Goal: Information Seeking & Learning: Learn about a topic

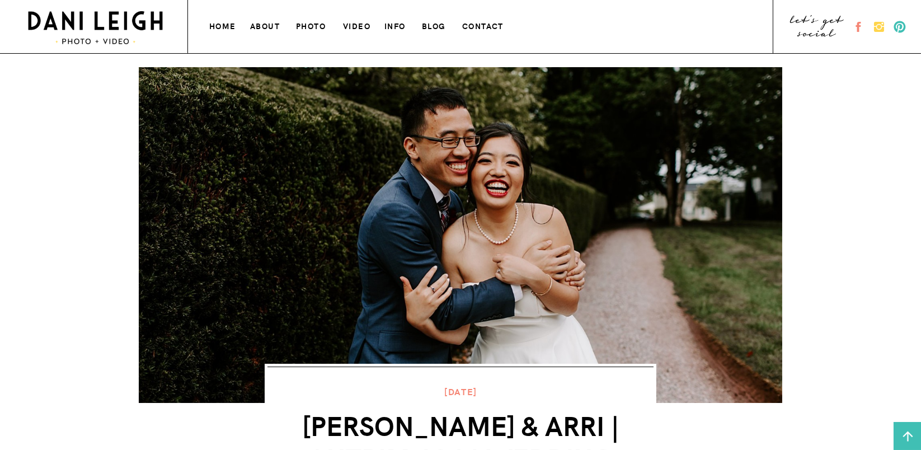
click at [436, 26] on h3 "blog" at bounding box center [435, 25] width 26 height 12
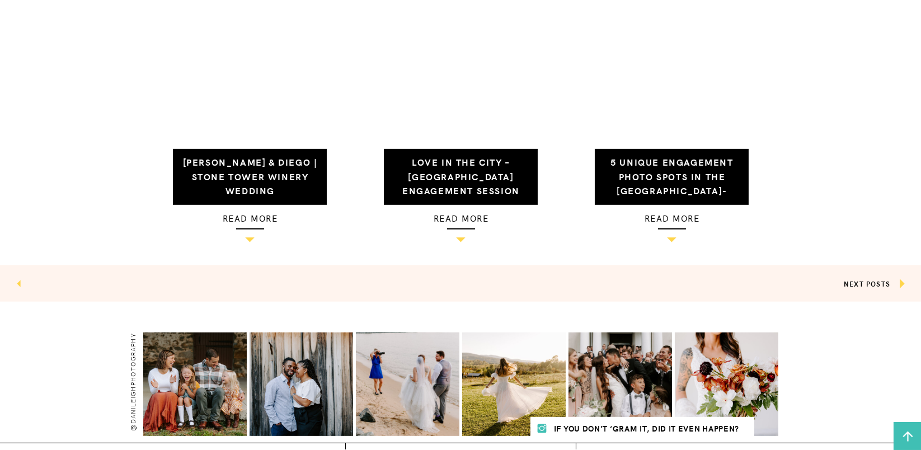
scroll to position [1194, 0]
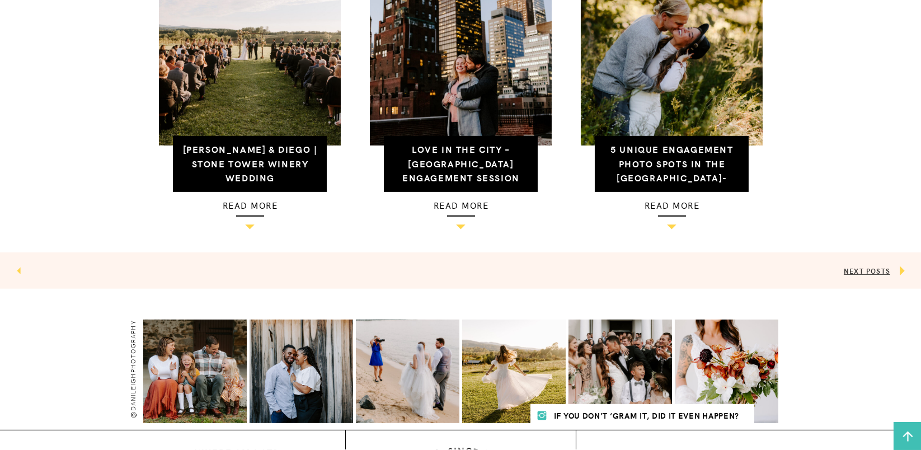
click at [858, 274] on link "NEXT POSTS" at bounding box center [867, 271] width 46 height 10
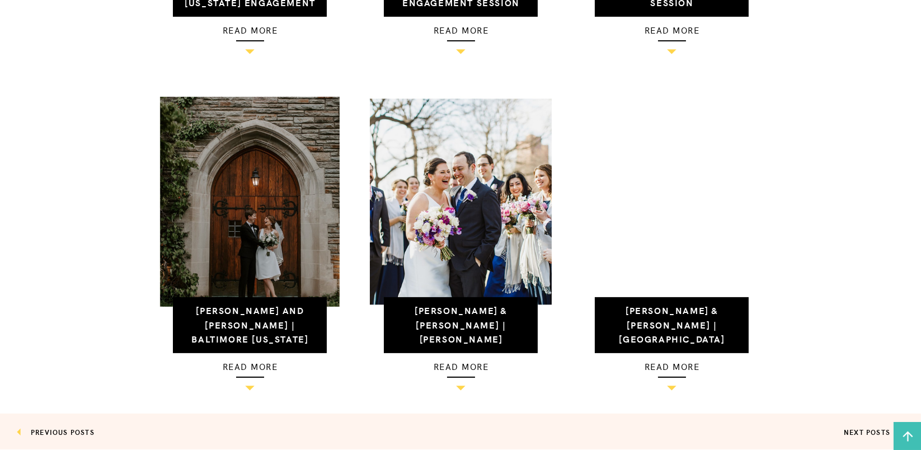
scroll to position [1044, 0]
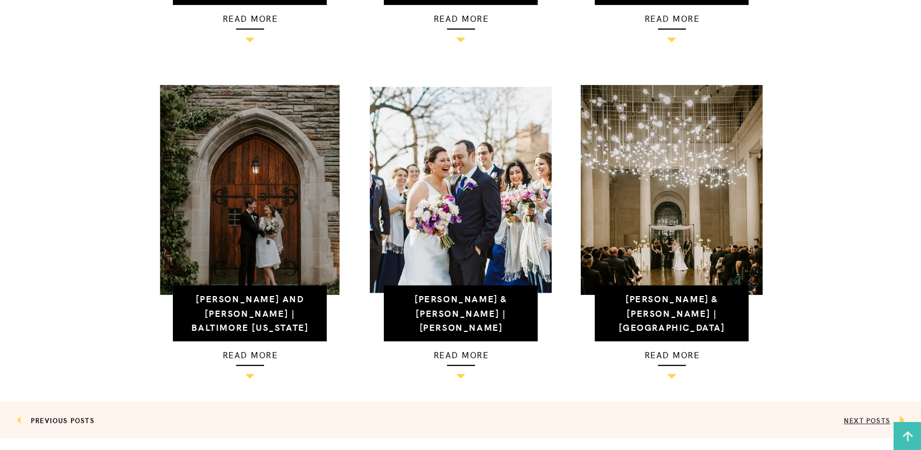
click at [853, 417] on link "NEXT POSTS" at bounding box center [867, 420] width 46 height 10
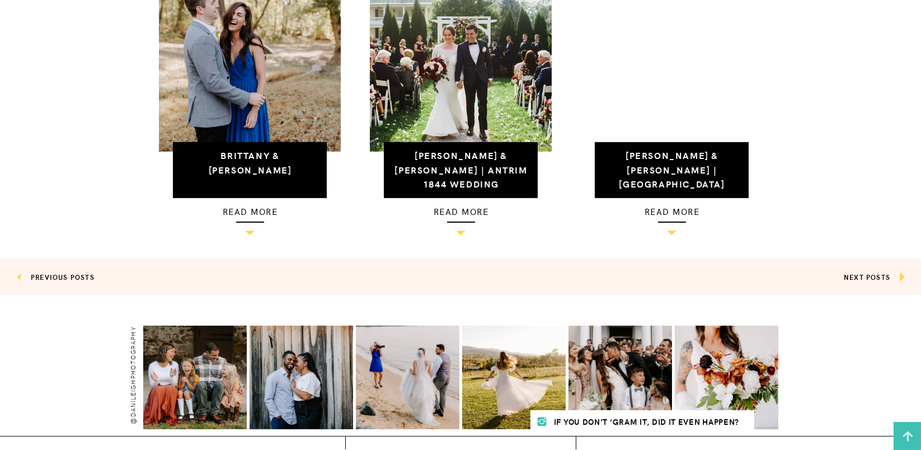
scroll to position [1194, 0]
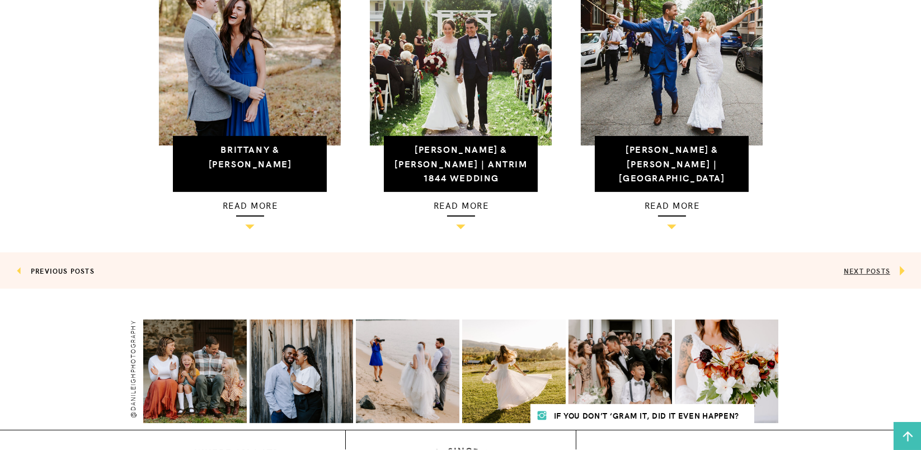
click at [851, 269] on link "NEXT POSTS" at bounding box center [867, 271] width 46 height 10
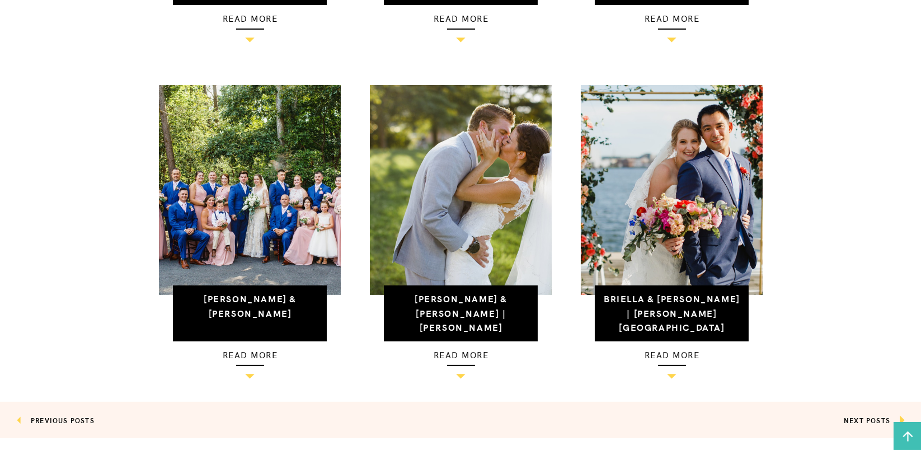
scroll to position [1194, 0]
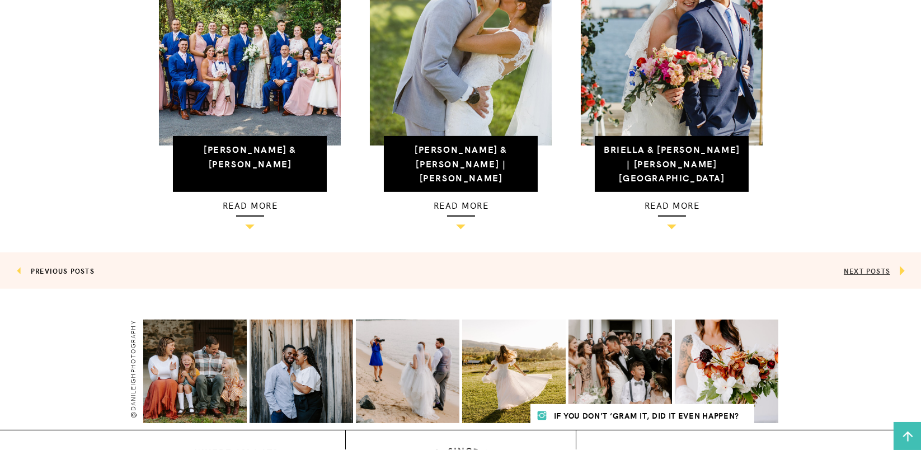
click at [854, 271] on link "NEXT POSTS" at bounding box center [867, 271] width 46 height 10
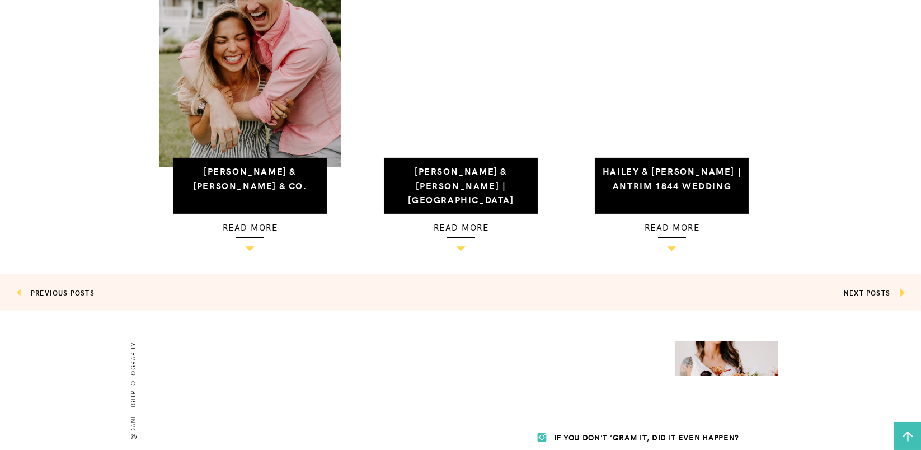
scroll to position [1194, 0]
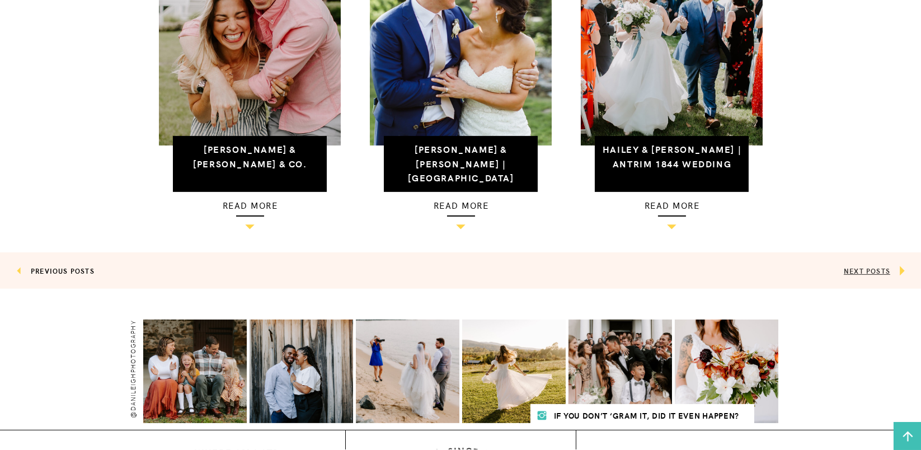
click at [854, 270] on link "NEXT POSTS" at bounding box center [867, 271] width 46 height 10
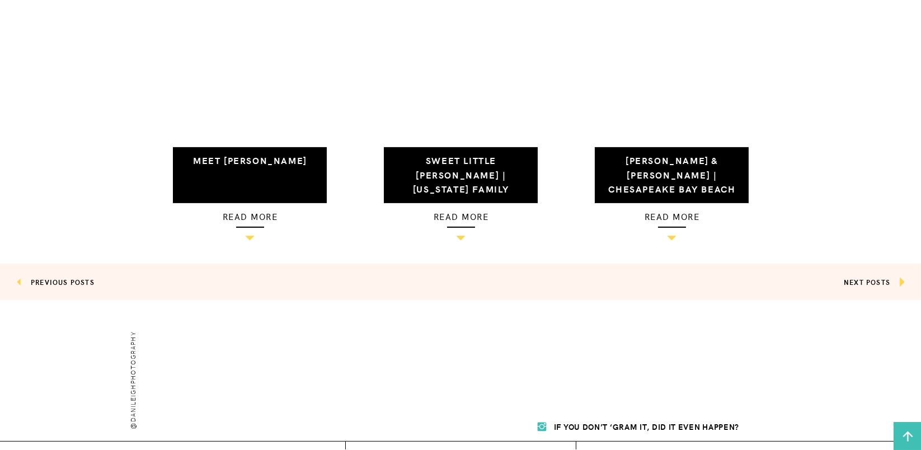
scroll to position [1194, 0]
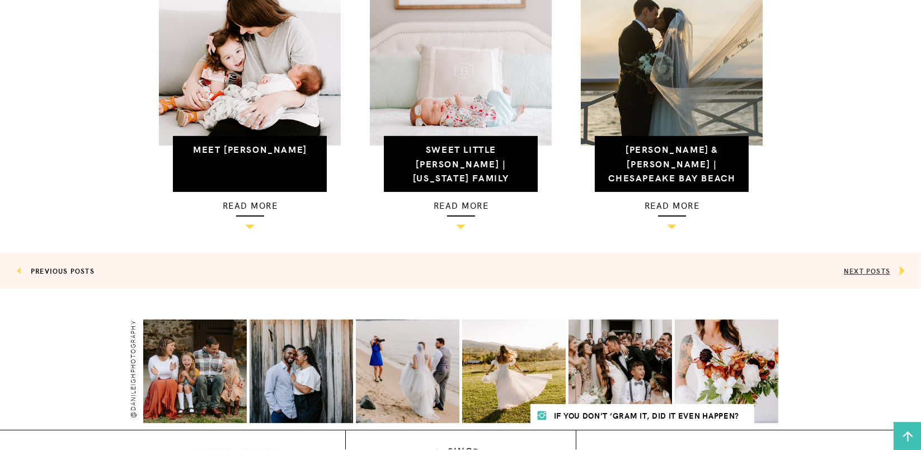
click at [847, 271] on link "NEXT POSTS" at bounding box center [867, 271] width 46 height 10
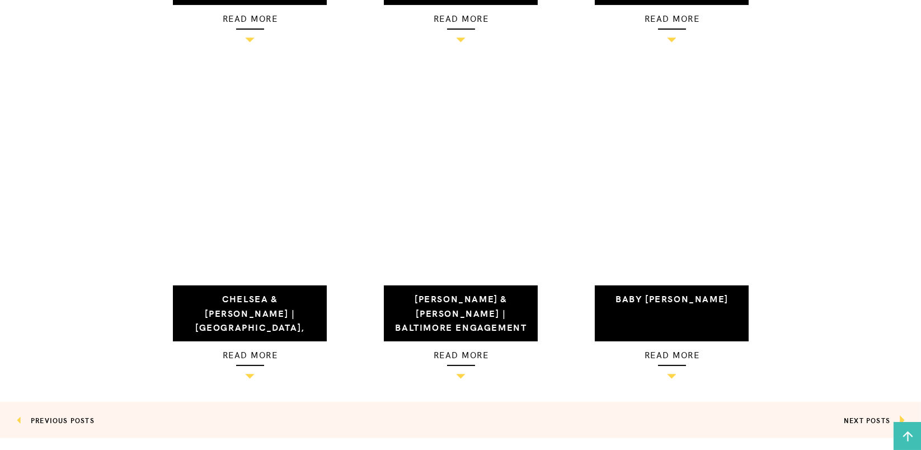
scroll to position [1194, 0]
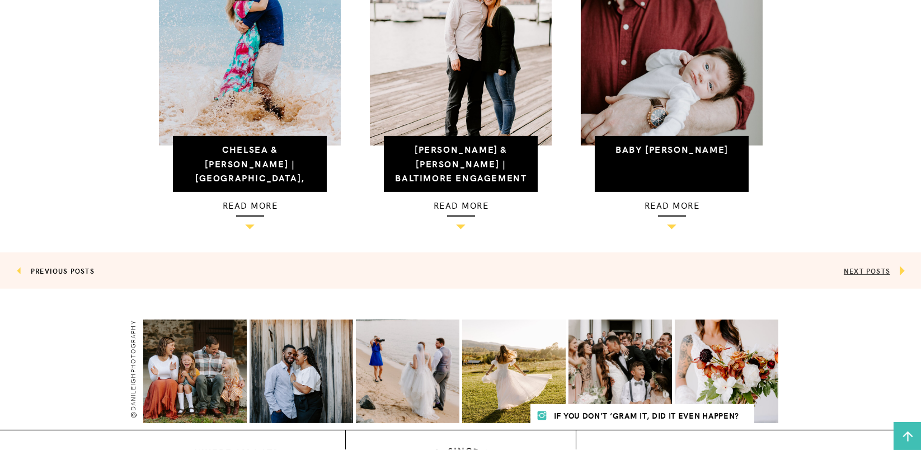
click at [853, 268] on link "NEXT POSTS" at bounding box center [867, 271] width 46 height 10
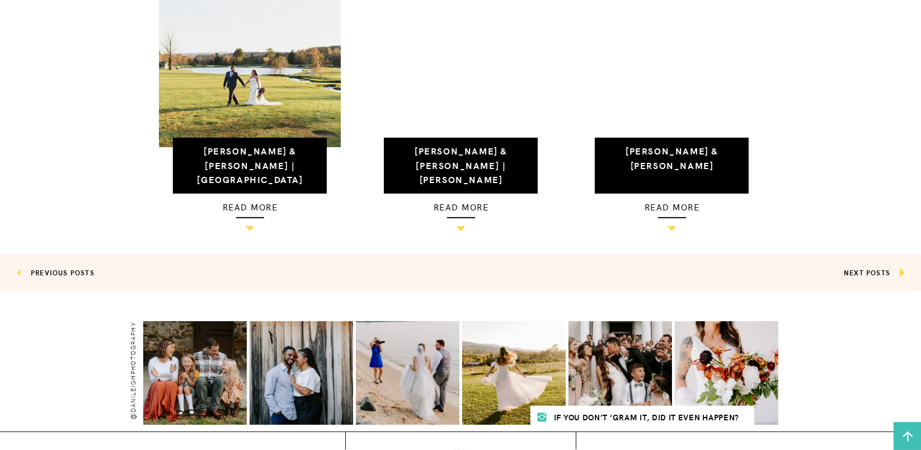
scroll to position [1194, 0]
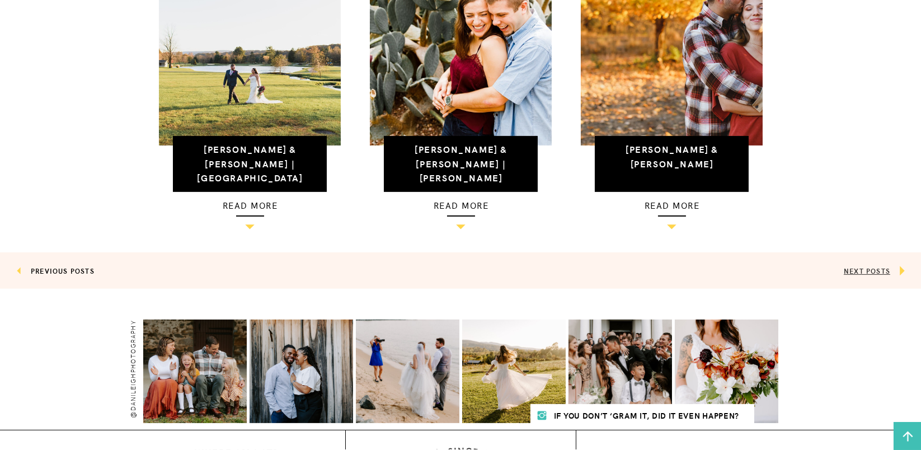
click at [850, 270] on link "NEXT POSTS" at bounding box center [867, 271] width 46 height 10
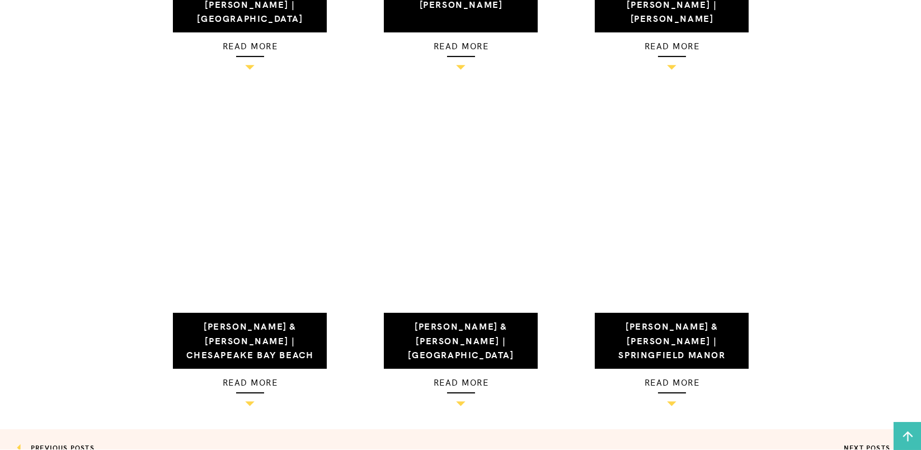
scroll to position [1044, 0]
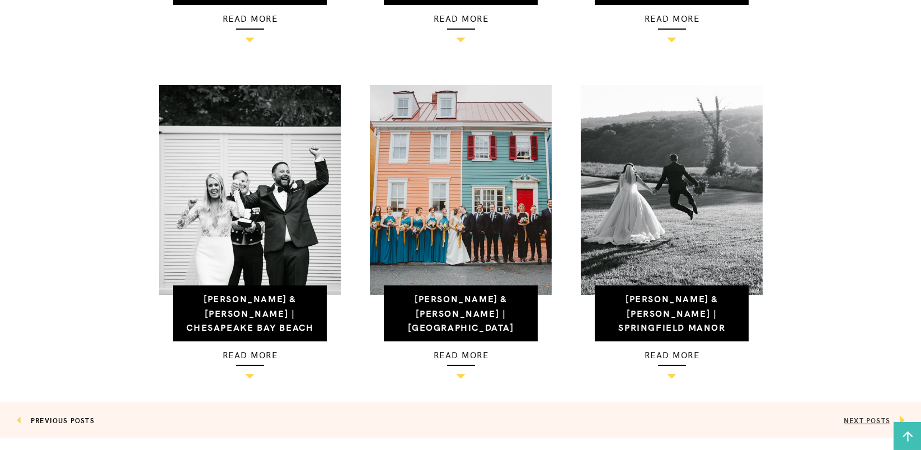
click at [852, 416] on link "NEXT POSTS" at bounding box center [867, 420] width 46 height 10
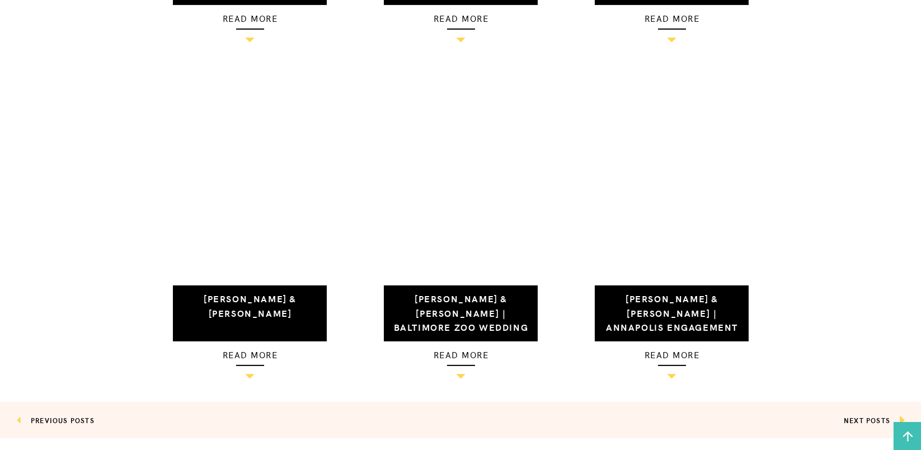
scroll to position [1194, 0]
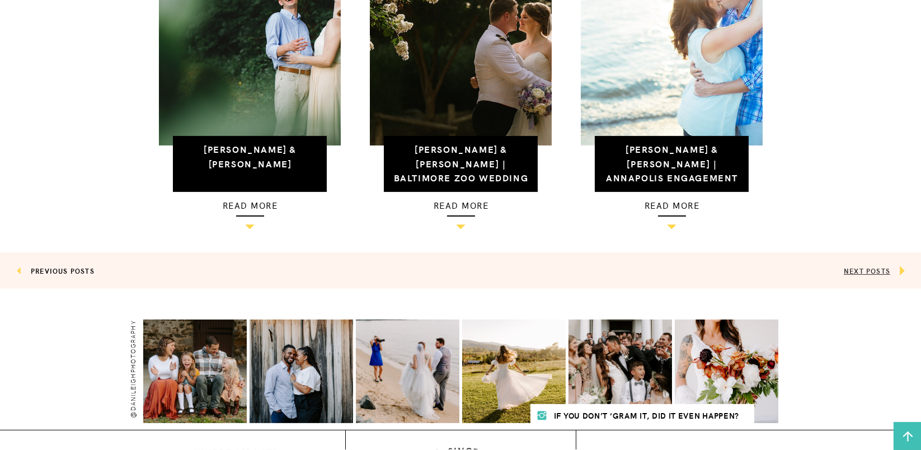
click at [846, 274] on link "NEXT POSTS" at bounding box center [867, 271] width 46 height 10
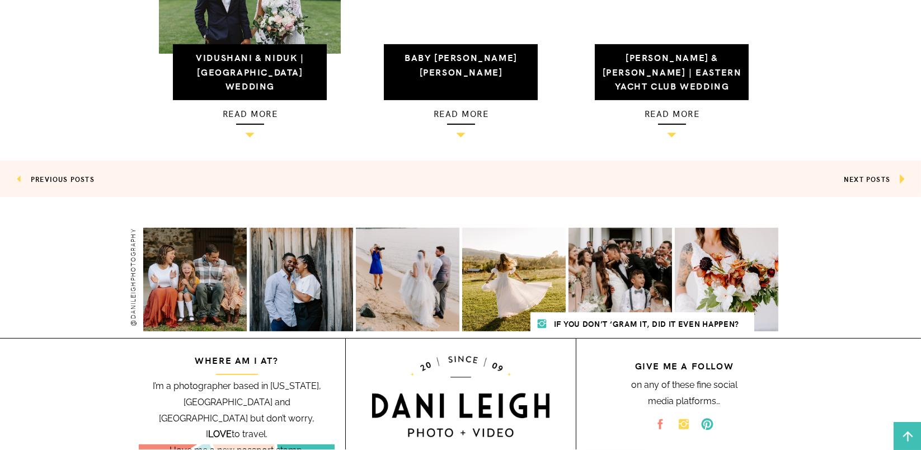
scroll to position [1341, 0]
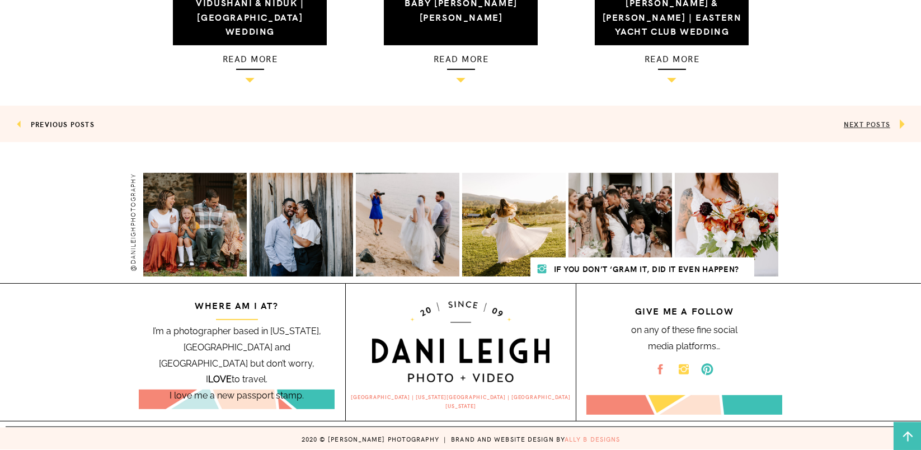
click at [861, 125] on link "NEXT POSTS" at bounding box center [867, 124] width 46 height 10
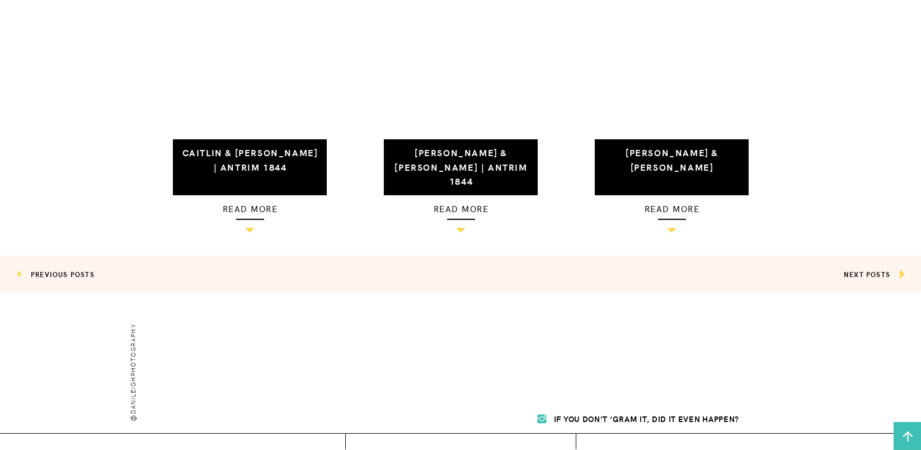
scroll to position [1194, 0]
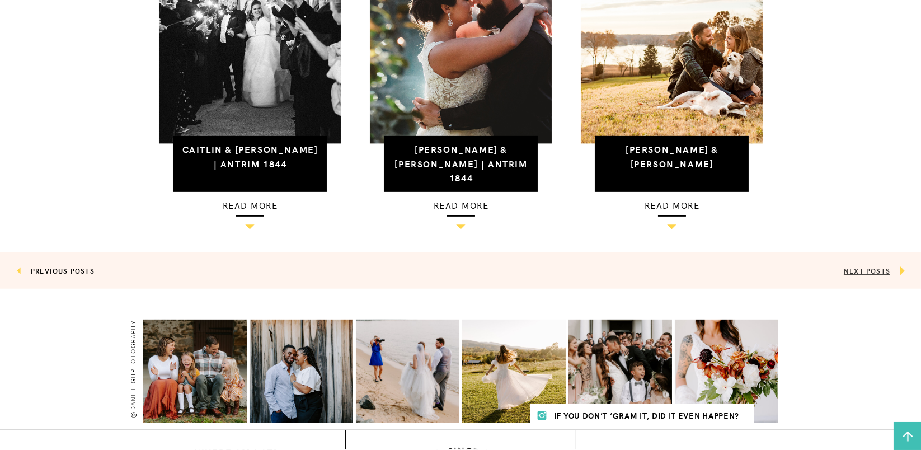
click at [852, 266] on link "NEXT POSTS" at bounding box center [867, 271] width 46 height 10
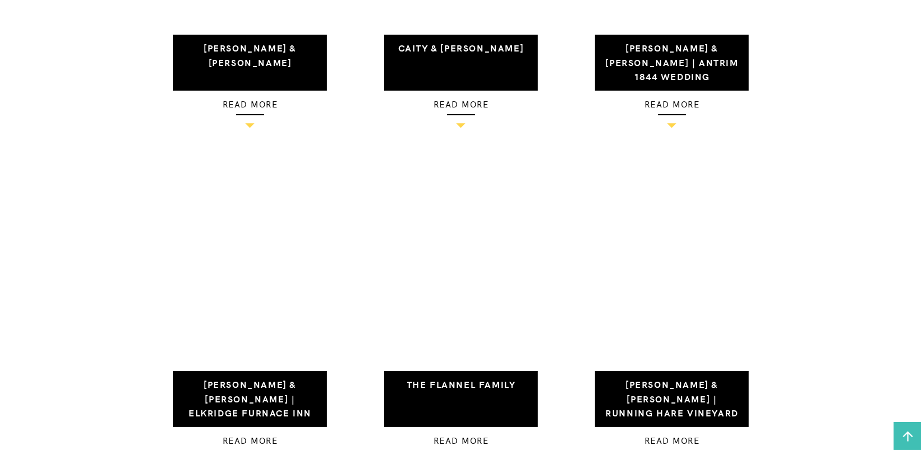
scroll to position [1044, 0]
